Goal: Task Accomplishment & Management: Manage account settings

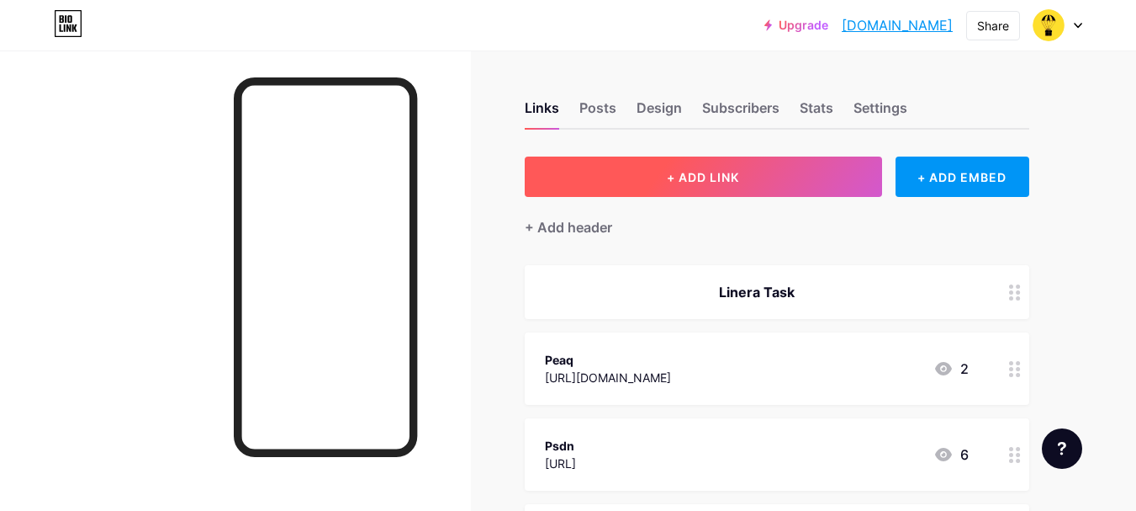
click at [705, 174] on span "+ ADD LINK" at bounding box center [703, 177] width 72 height 14
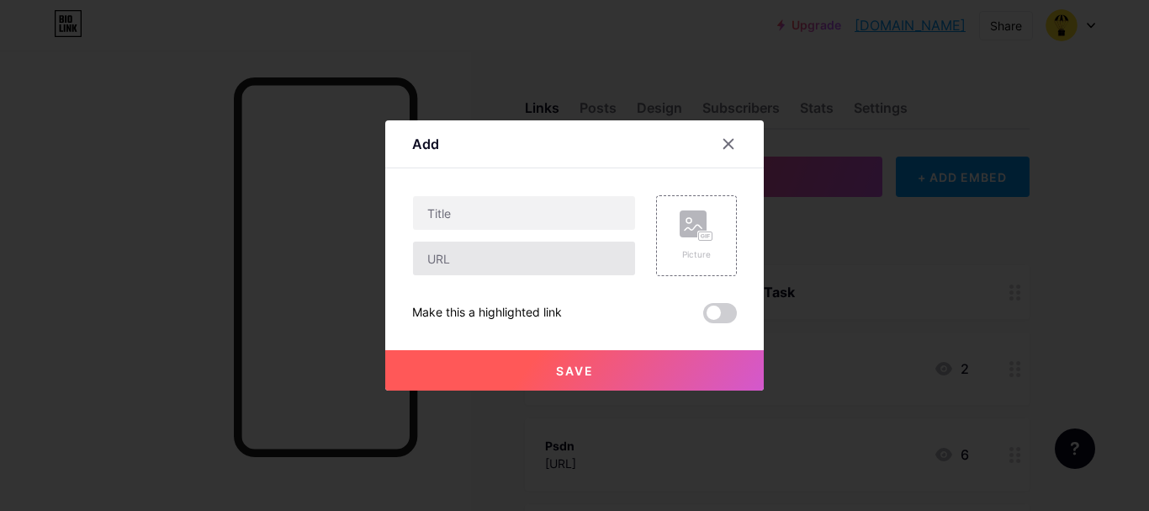
click at [472, 276] on div "Picture Make this a highlighted link Save" at bounding box center [574, 259] width 325 height 128
click at [477, 259] on input "text" at bounding box center [524, 258] width 222 height 34
paste input "[URL]"
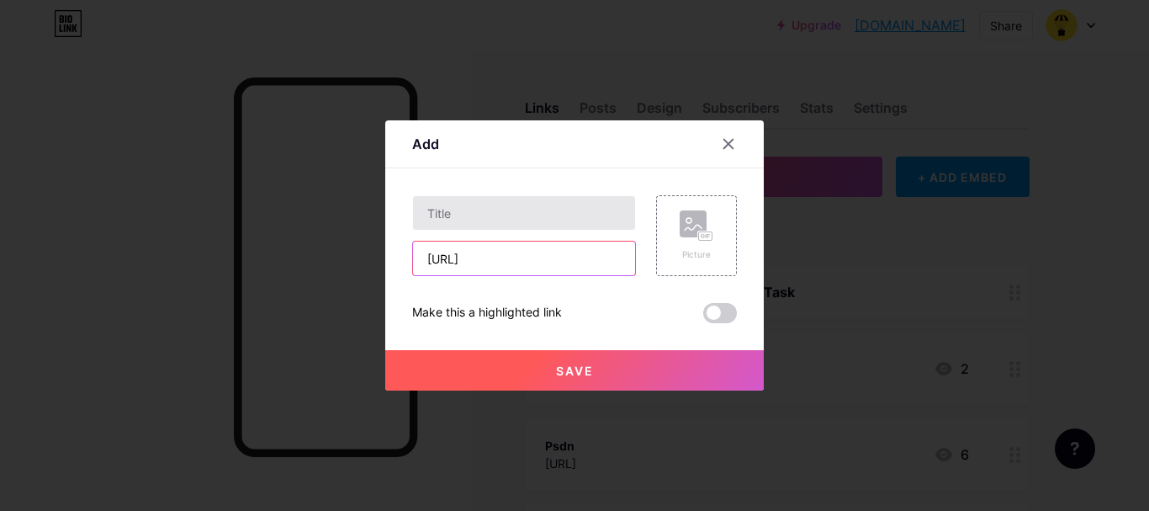
type input "[URL]"
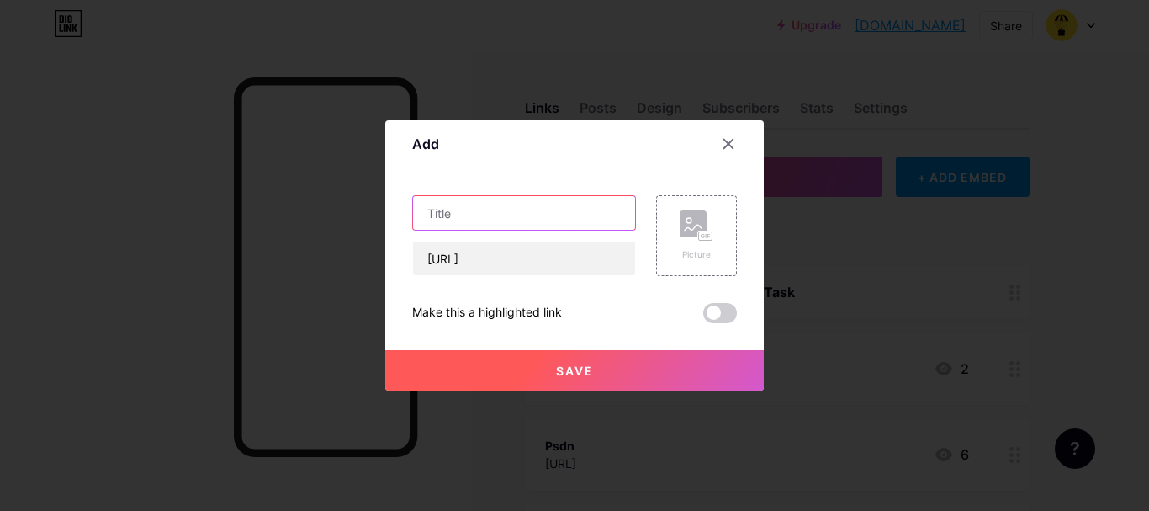
click at [490, 209] on input "text" at bounding box center [524, 213] width 222 height 34
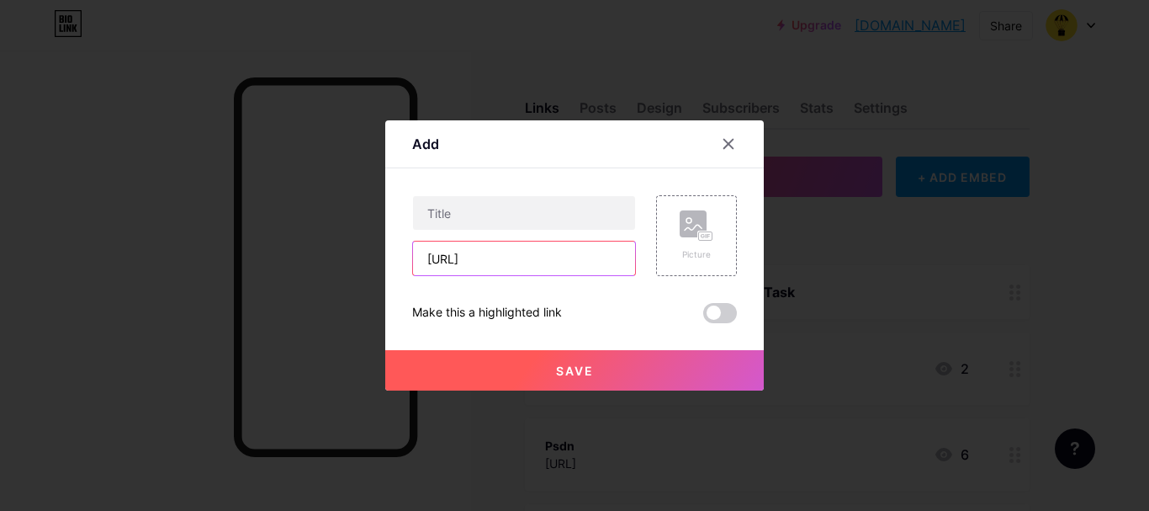
click at [519, 259] on input "[URL]" at bounding box center [524, 258] width 222 height 34
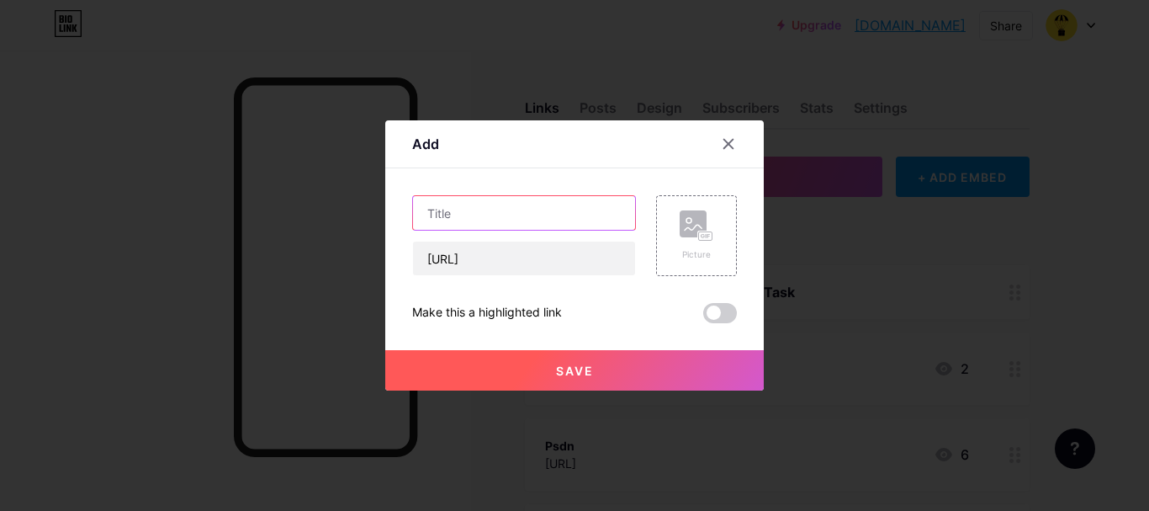
click at [523, 227] on input "text" at bounding box center [524, 213] width 222 height 34
paste input "youmio"
click at [435, 213] on input "youmio" at bounding box center [524, 213] width 222 height 34
type input "Youmio"
click at [556, 373] on span "Save" at bounding box center [575, 370] width 38 height 14
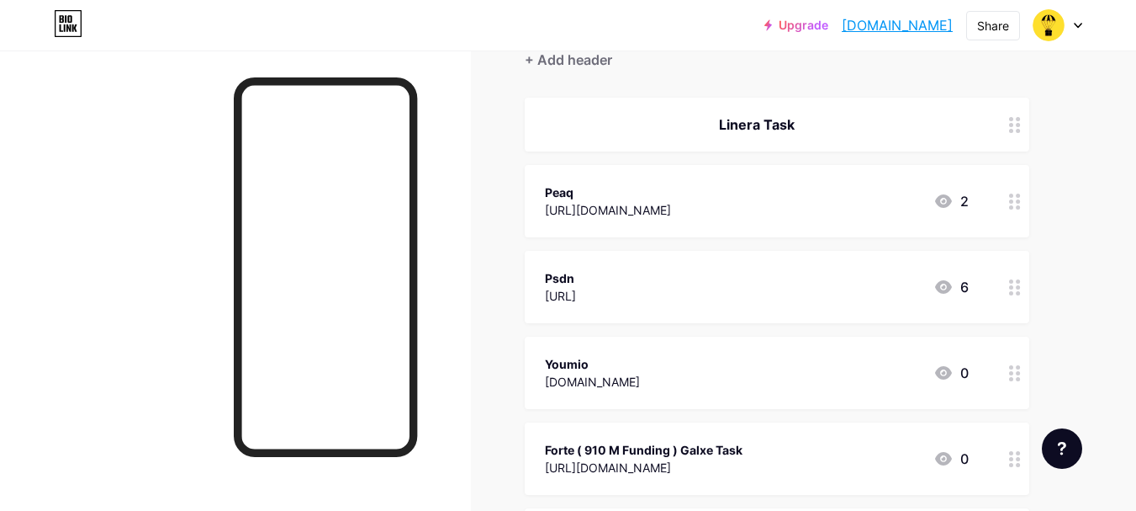
scroll to position [168, 0]
click at [675, 378] on div "Youmio [DOMAIN_NAME] 0" at bounding box center [757, 371] width 424 height 39
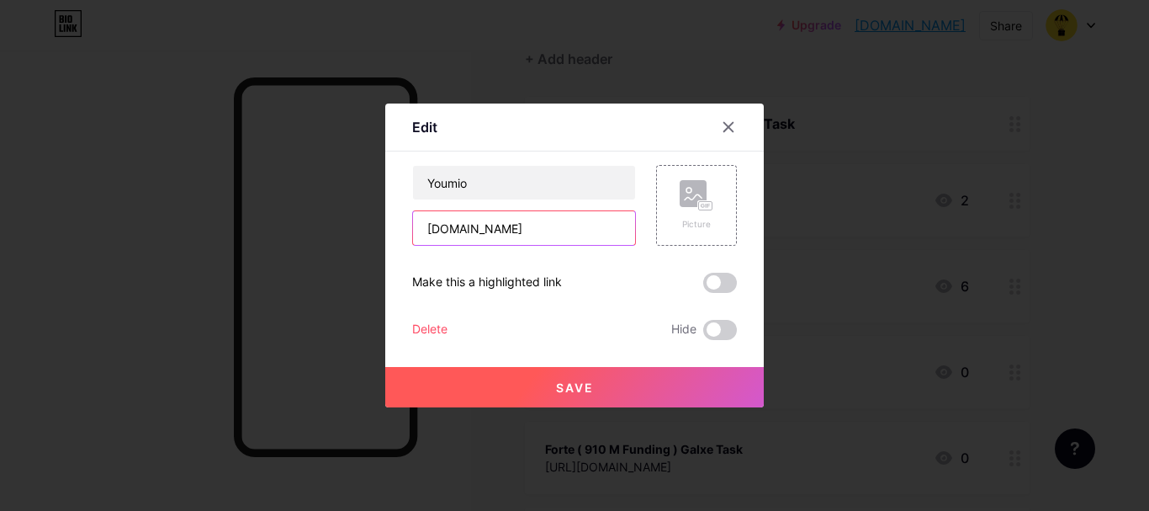
click at [483, 219] on input "[DOMAIN_NAME]" at bounding box center [524, 228] width 222 height 34
click at [484, 219] on input "[DOMAIN_NAME]" at bounding box center [524, 228] width 222 height 34
paste input "youmio"
click at [453, 235] on input "youmio" at bounding box center [524, 228] width 222 height 34
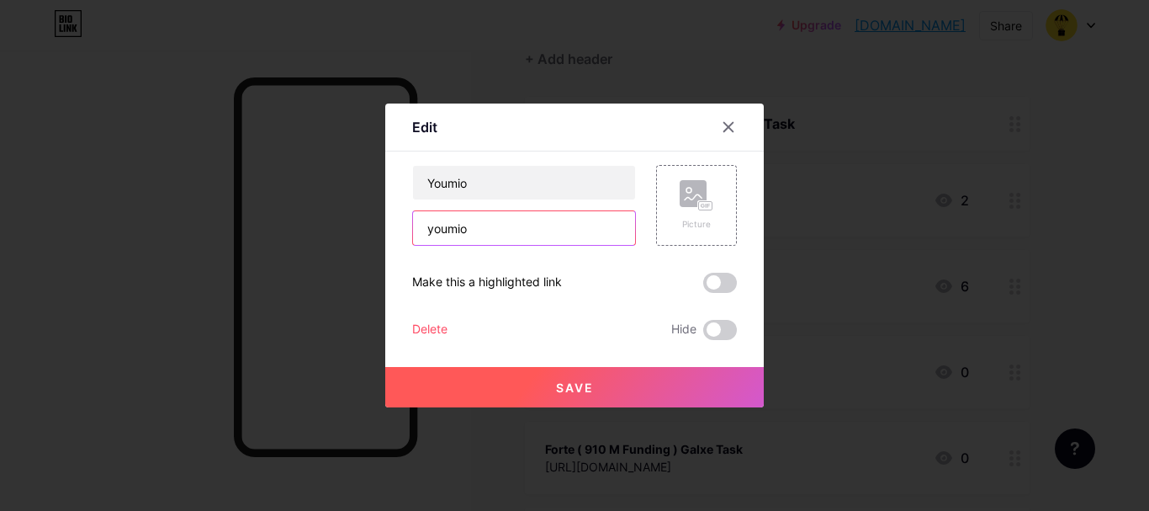
click at [453, 235] on input "youmio" at bounding box center [524, 228] width 222 height 34
paste input "[URL]"
type input "[URL]"
click at [598, 387] on button "Save" at bounding box center [574, 387] width 379 height 40
